Goal: Transaction & Acquisition: Purchase product/service

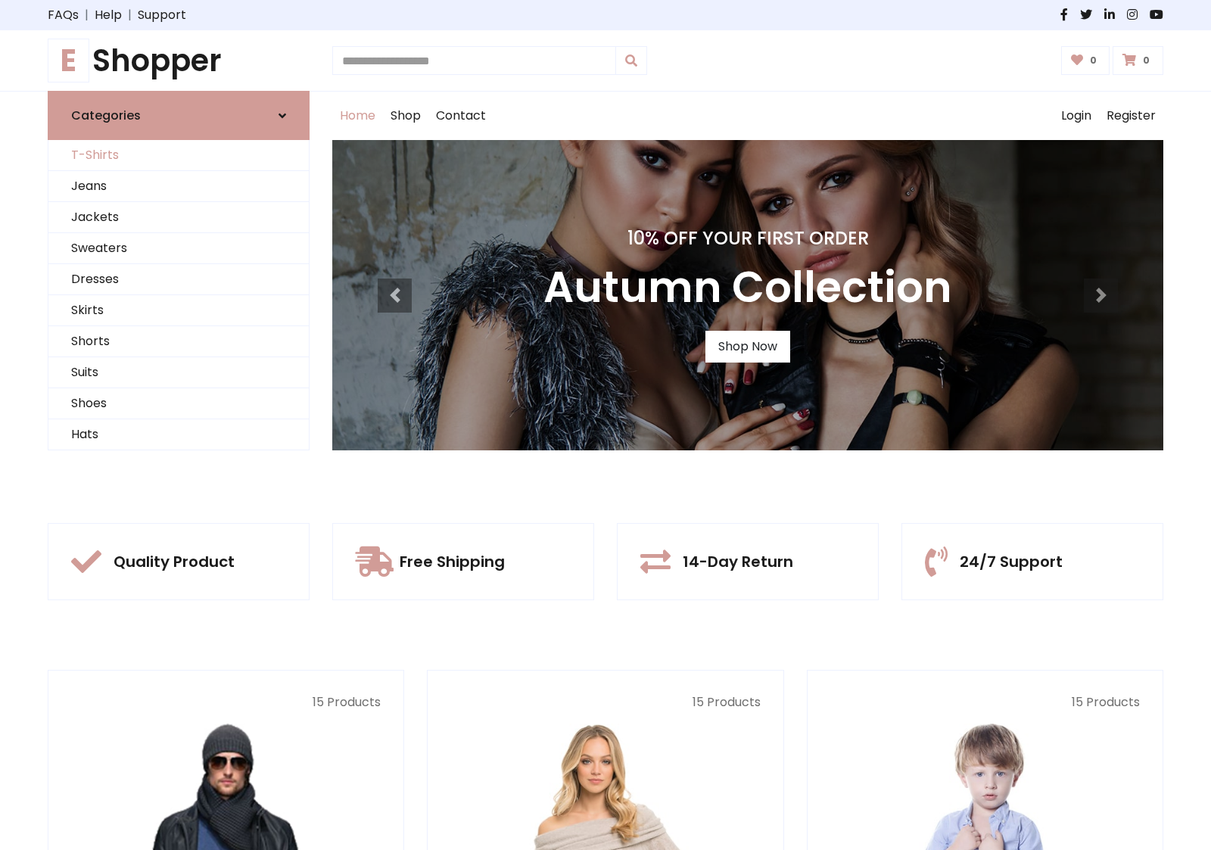
click at [179, 155] on link "T-Shirts" at bounding box center [178, 155] width 260 height 31
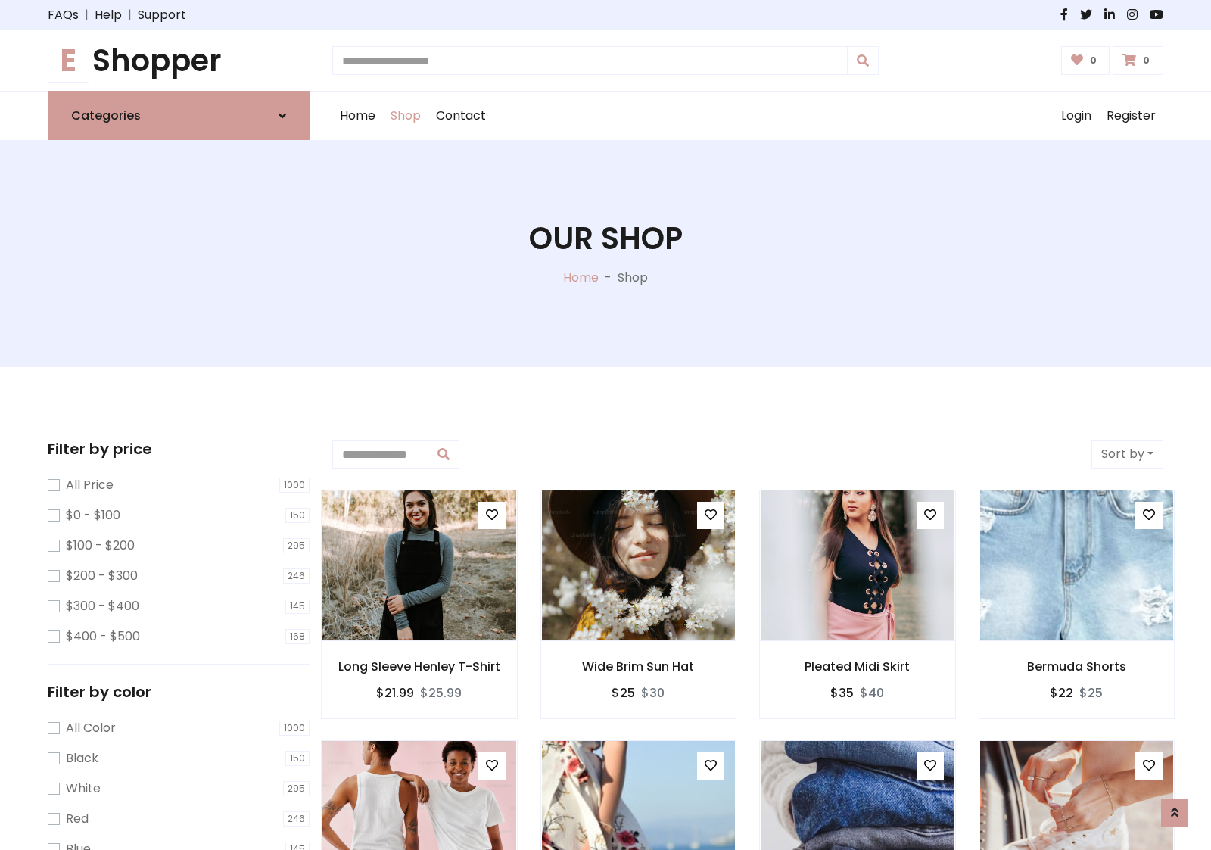
scroll to position [27, 0]
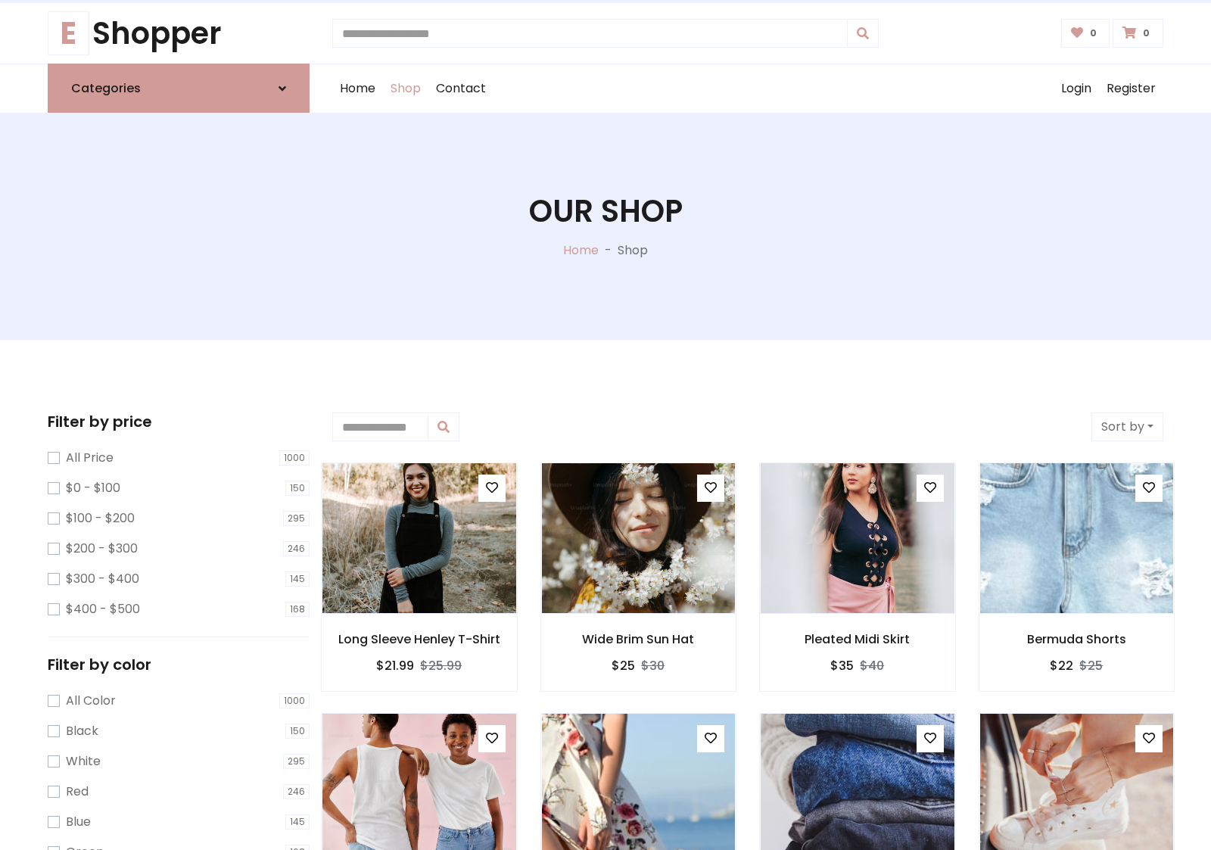
click at [606, 226] on h1 "Our Shop" at bounding box center [606, 211] width 154 height 36
click at [748, 89] on div "Home Shop Contact Log out Login Register" at bounding box center [747, 88] width 831 height 48
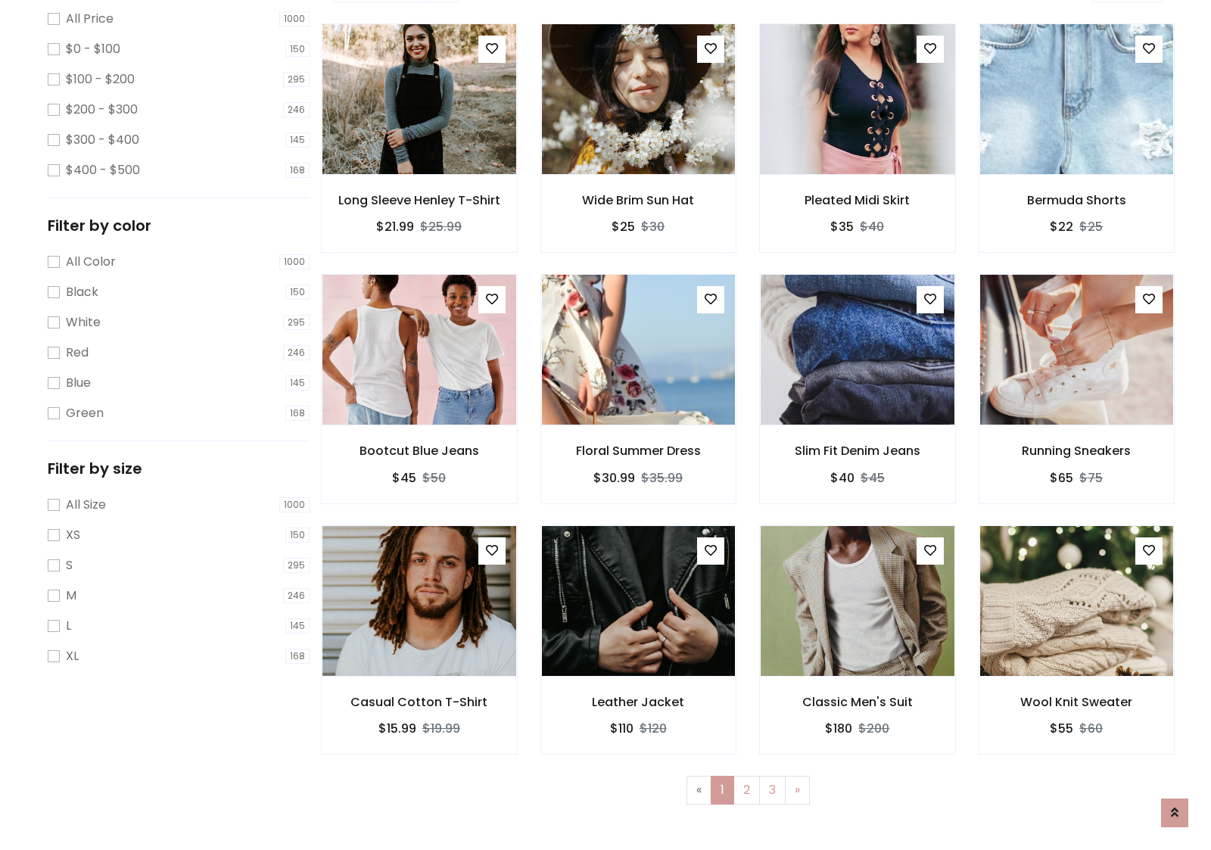
click at [857, 152] on img at bounding box center [857, 98] width 232 height 363
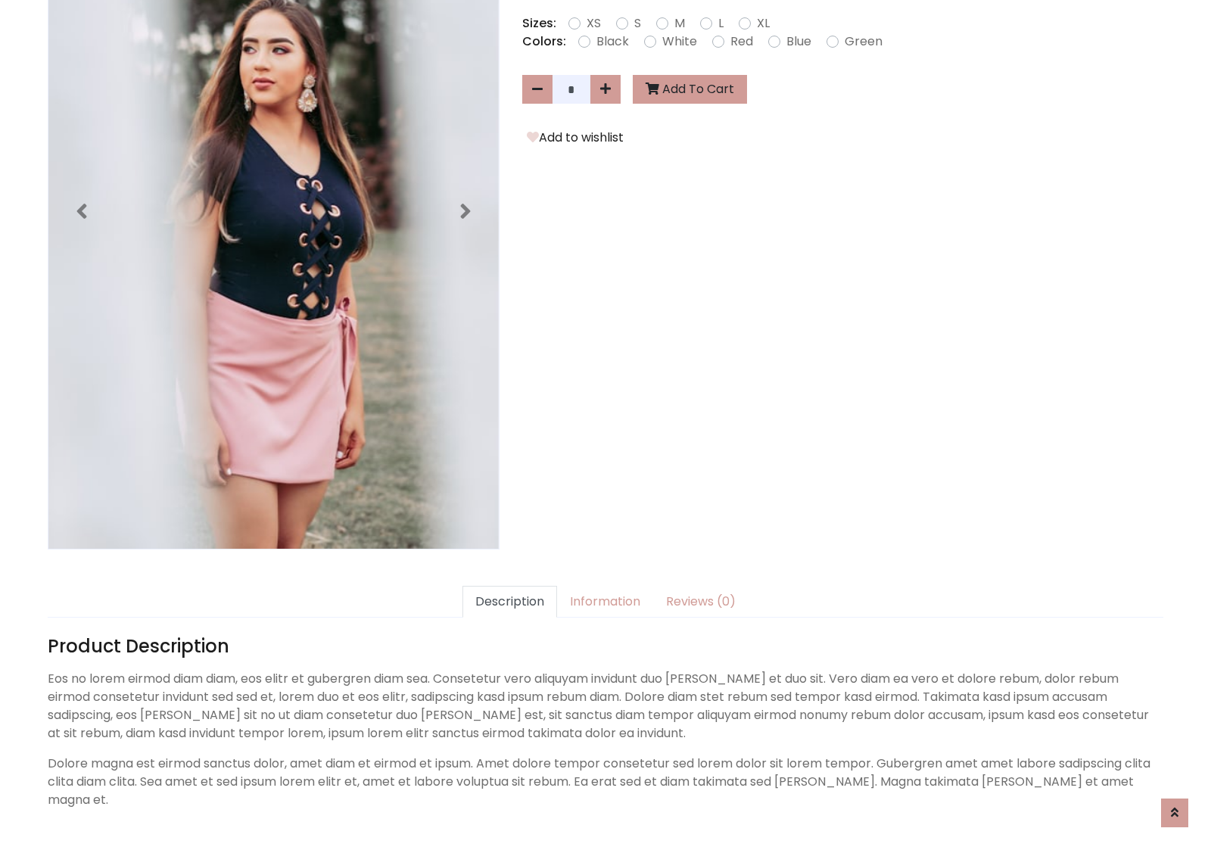
scroll to position [370, 0]
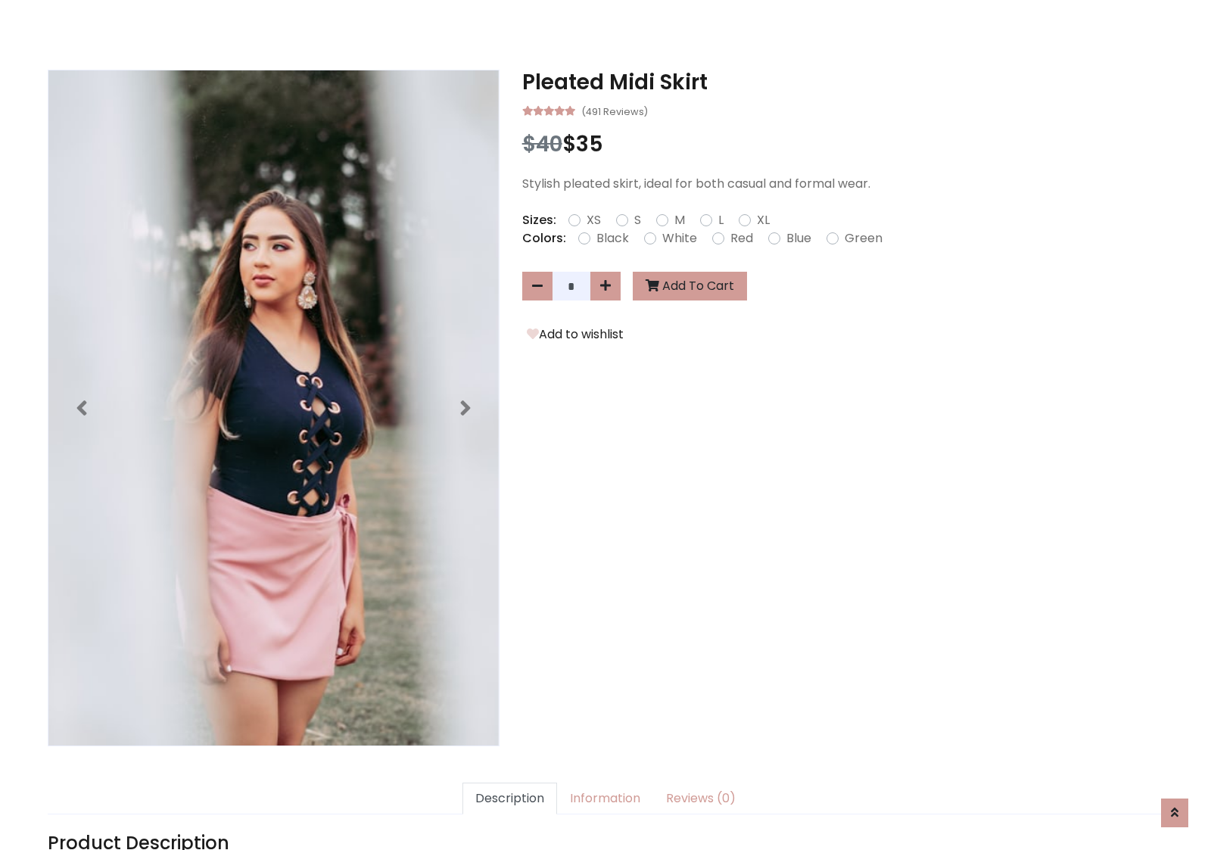
click at [843, 82] on h3 "Pleated Midi Skirt" at bounding box center [842, 83] width 641 height 26
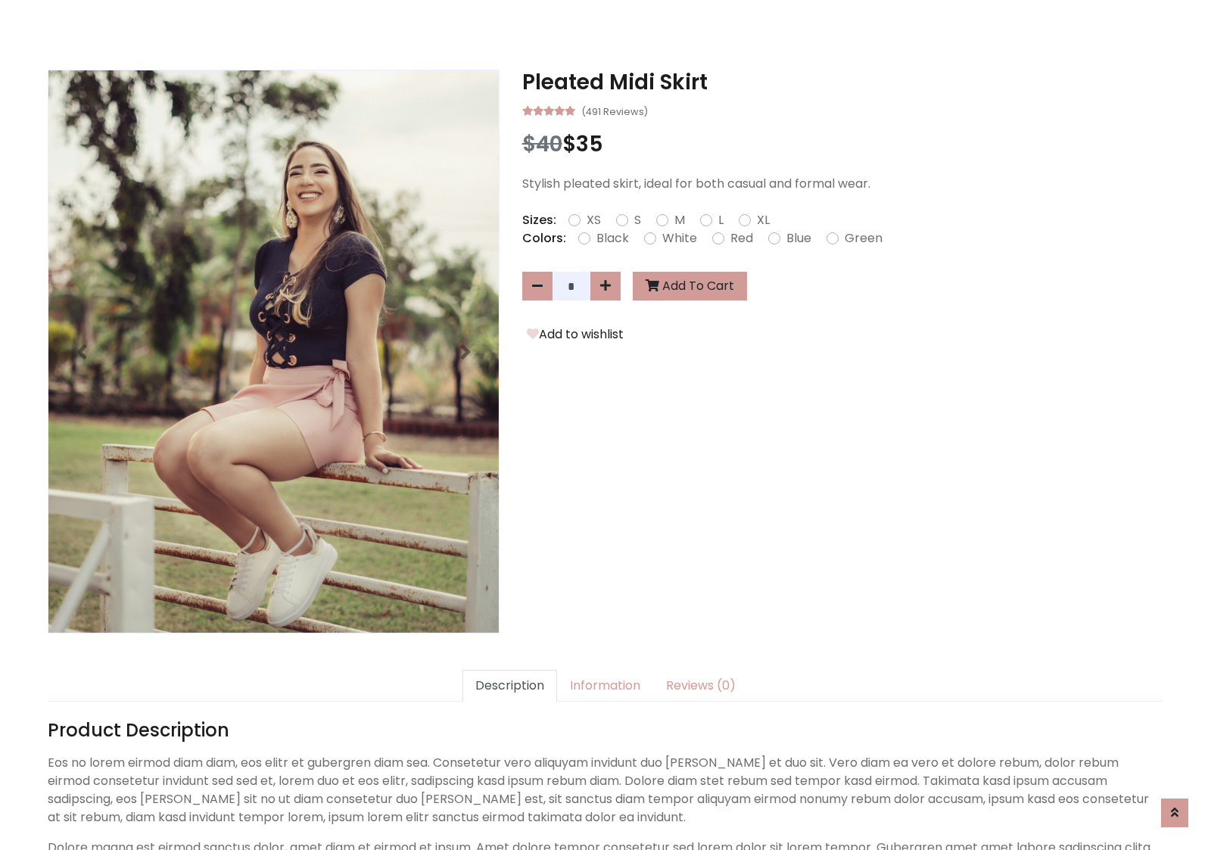
click at [843, 82] on h3 "Pleated Midi Skirt" at bounding box center [842, 83] width 641 height 26
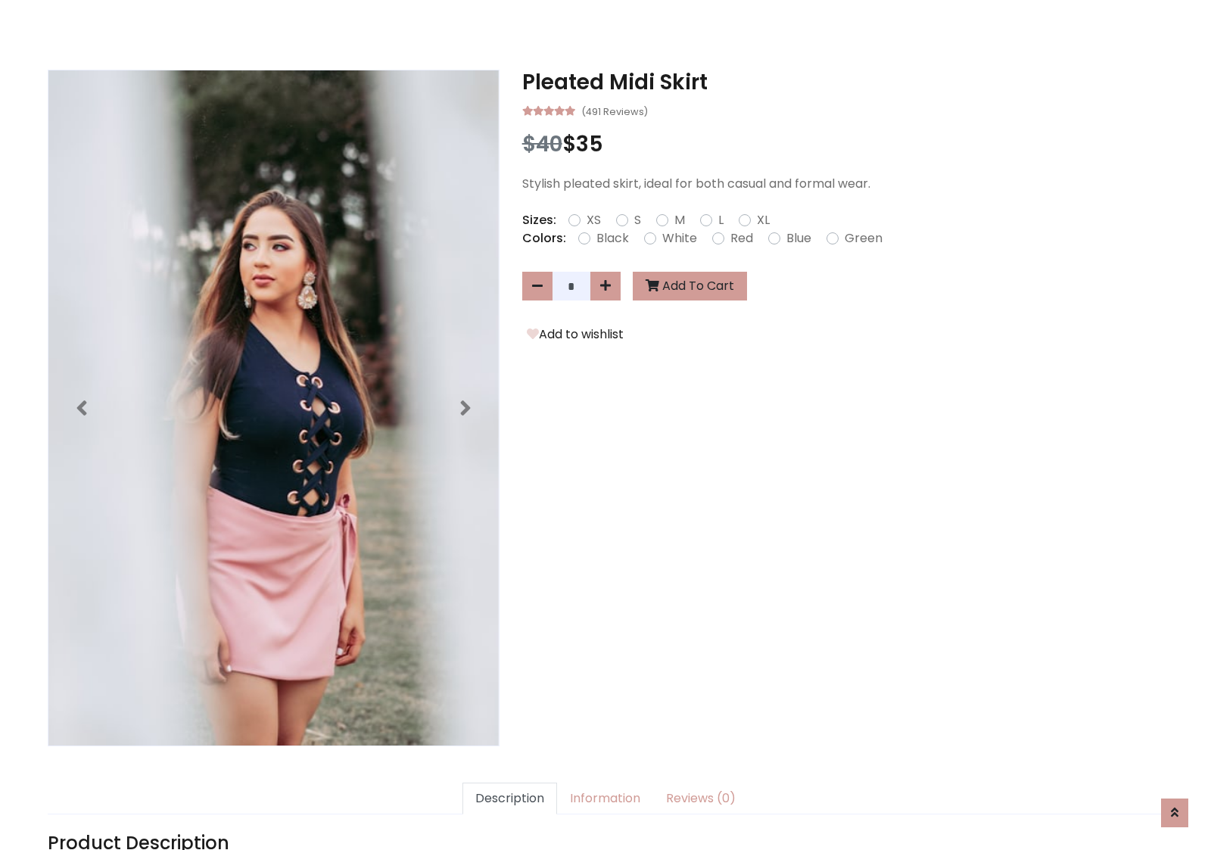
click at [843, 82] on h3 "Pleated Midi Skirt" at bounding box center [842, 83] width 641 height 26
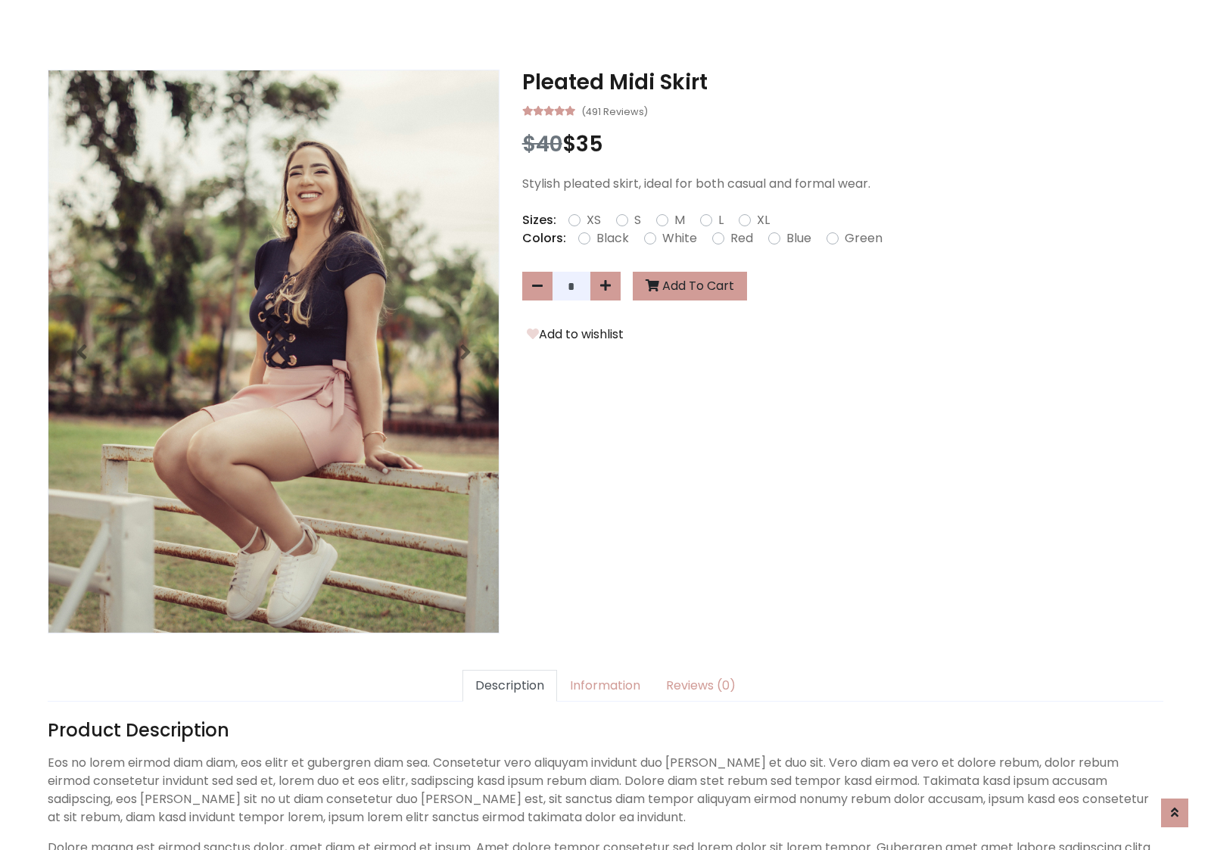
scroll to position [0, 0]
